Goal: Task Accomplishment & Management: Manage account settings

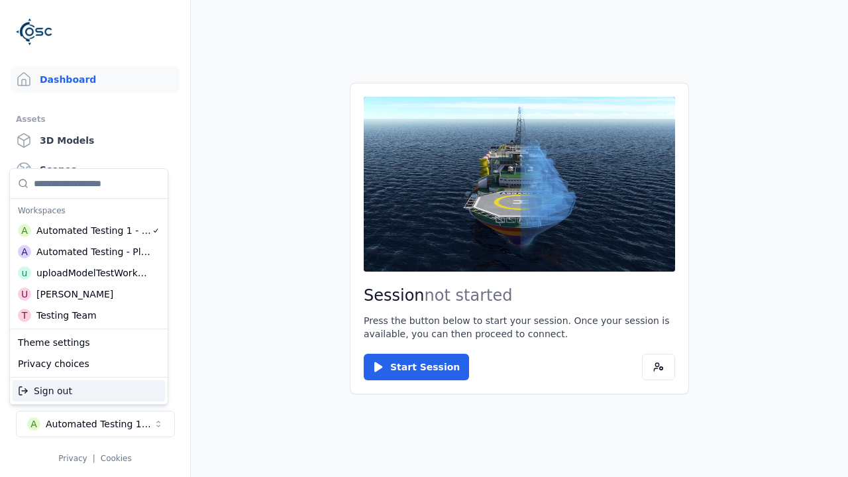
click at [88, 251] on div "Automated Testing - Playwright" at bounding box center [93, 251] width 115 height 13
click at [424, 238] on html "Support Dashboard Assets 3D Models Scenes Datasets Recordings Support Documenta…" at bounding box center [424, 238] width 848 height 477
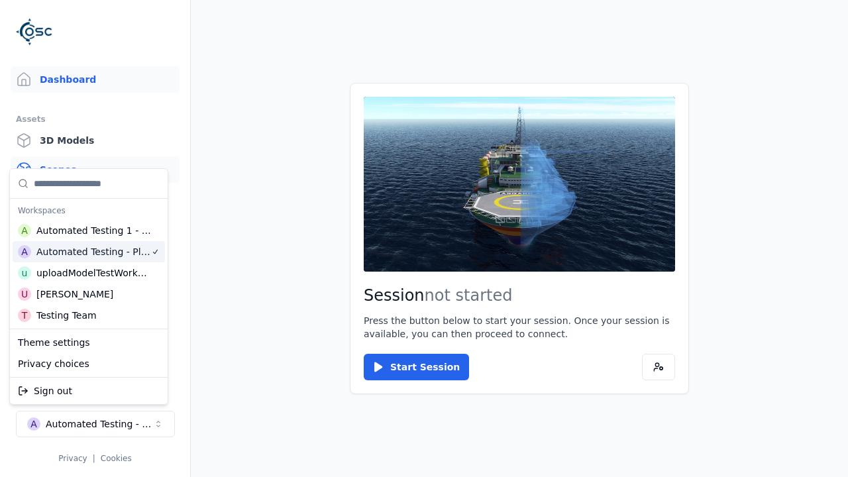
click at [95, 170] on link "Scenes" at bounding box center [95, 169] width 169 height 26
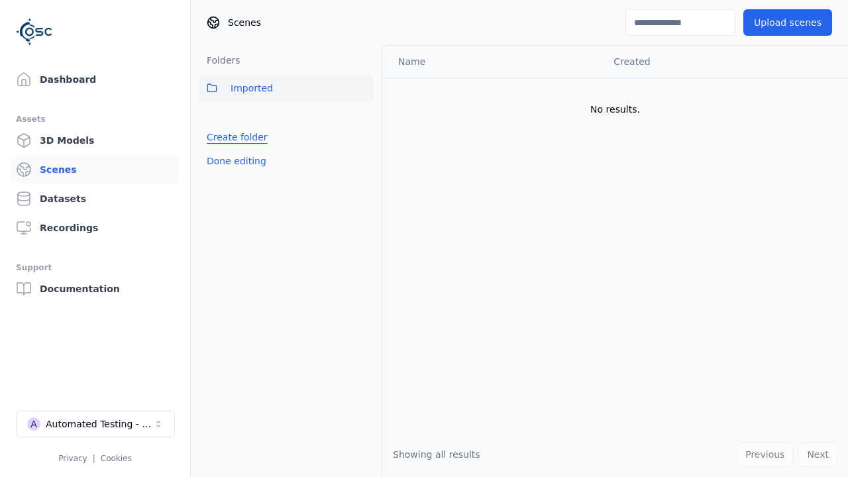
click at [233, 137] on link "Create folder" at bounding box center [237, 137] width 61 height 13
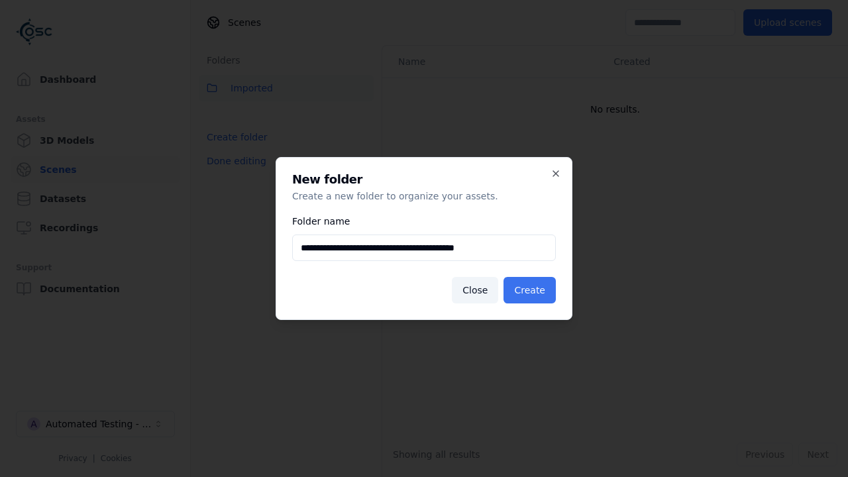
type input "**********"
click at [532, 290] on button "Create" at bounding box center [529, 290] width 52 height 26
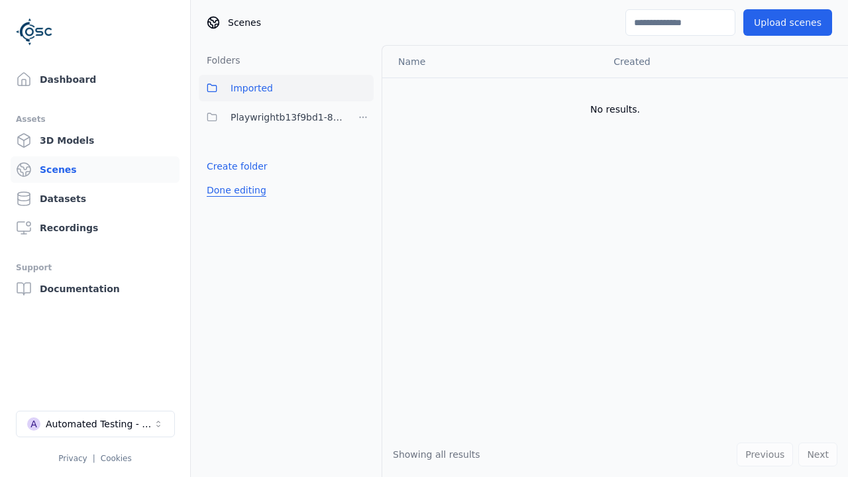
click at [233, 190] on button "Done editing" at bounding box center [237, 190] width 76 height 24
click at [221, 178] on button "Done editing" at bounding box center [237, 190] width 76 height 24
click at [363, 117] on html "Support Dashboard Assets 3D Models Scenes Datasets Recordings Support Documenta…" at bounding box center [424, 238] width 848 height 477
click at [362, 165] on div "Rename" at bounding box center [367, 165] width 89 height 21
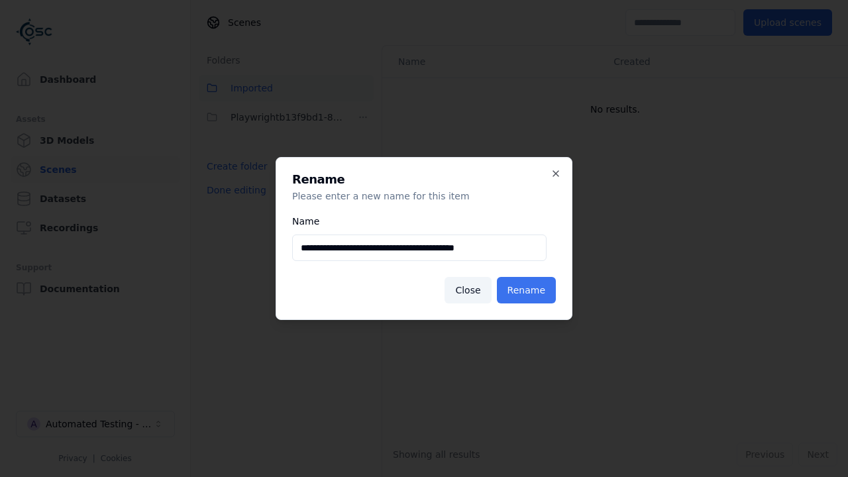
click at [419, 248] on input "**********" at bounding box center [419, 248] width 254 height 26
type input "**********"
click at [529, 290] on button "Rename" at bounding box center [526, 290] width 59 height 26
click at [233, 190] on button "Done editing" at bounding box center [237, 190] width 76 height 24
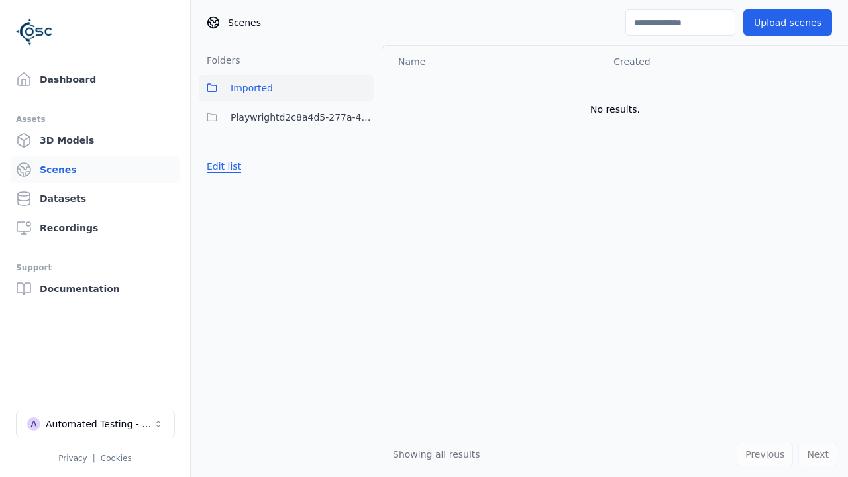
click at [221, 166] on button "Edit list" at bounding box center [224, 166] width 50 height 24
click at [363, 117] on html "Support Dashboard Assets 3D Models Scenes Datasets Recordings Support Documenta…" at bounding box center [424, 238] width 848 height 477
click at [362, 186] on div "Delete" at bounding box center [367, 186] width 89 height 21
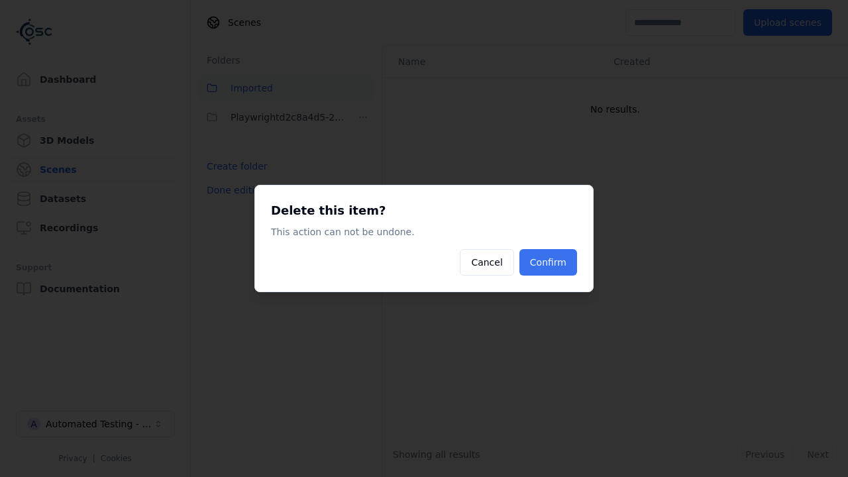
click at [550, 262] on button "Confirm" at bounding box center [548, 262] width 58 height 26
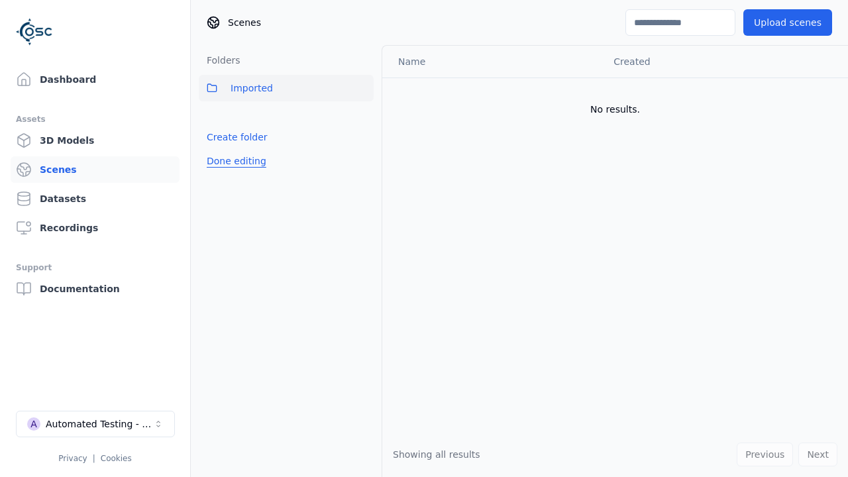
click at [233, 161] on button "Done editing" at bounding box center [237, 161] width 76 height 24
